Goal: Navigation & Orientation: Go to known website

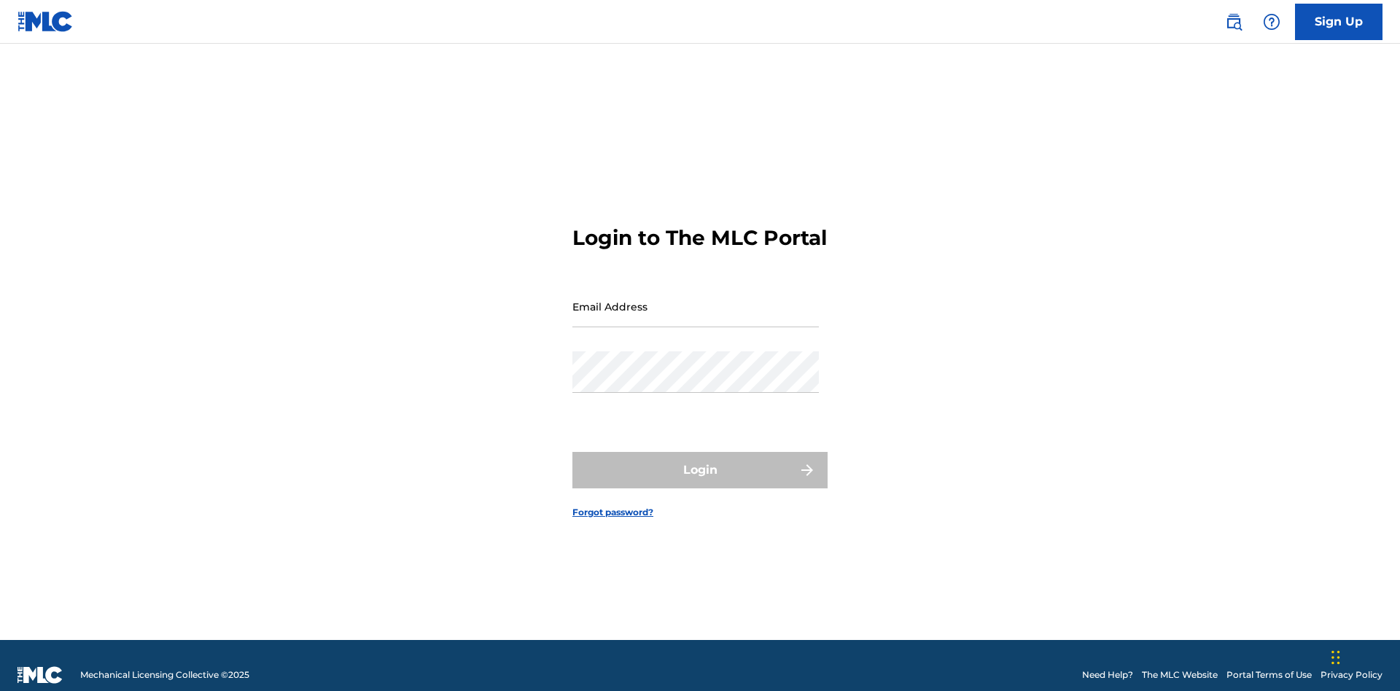
scroll to position [19, 0]
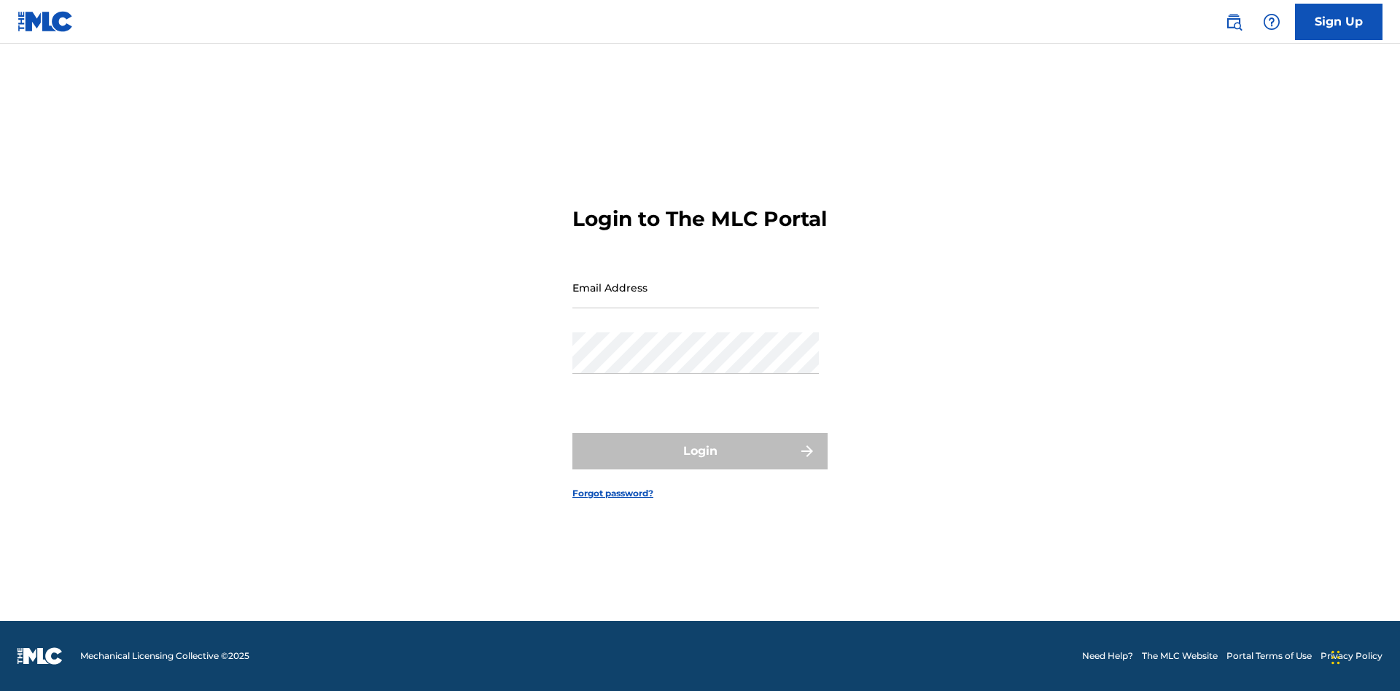
click at [696, 300] on input "Email Address" at bounding box center [695, 288] width 246 height 42
type input "Duke.McTesterson@gmail.com"
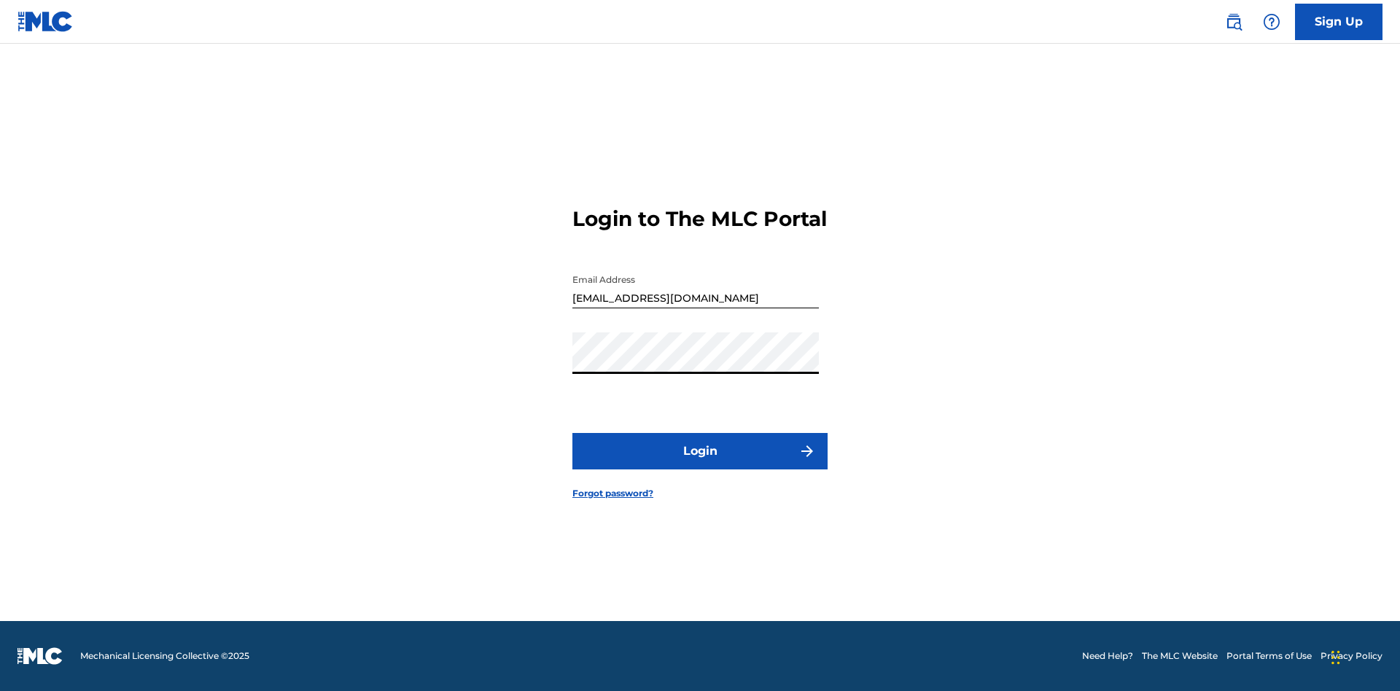
click at [700, 464] on button "Login" at bounding box center [699, 451] width 255 height 36
